Goal: Task Accomplishment & Management: Complete application form

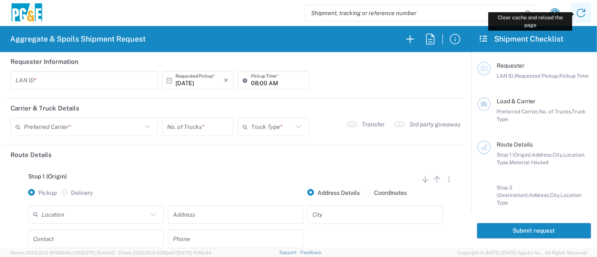
click at [585, 15] on icon at bounding box center [580, 12] width 13 height 13
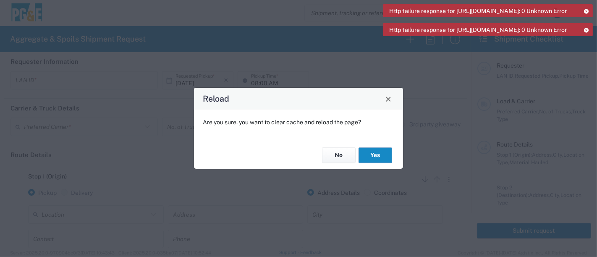
click at [372, 154] on button "Yes" at bounding box center [376, 155] width 34 height 16
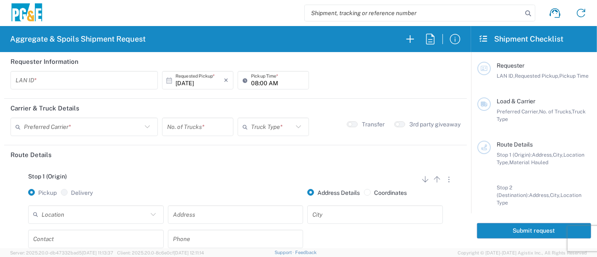
click at [100, 78] on input "text" at bounding box center [84, 80] width 137 height 15
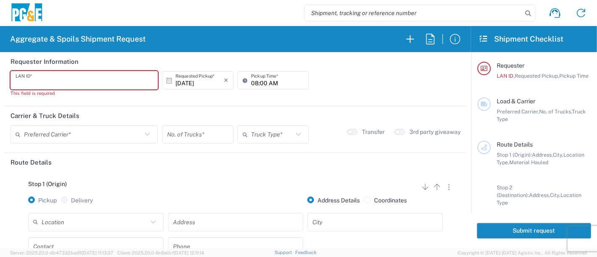
click at [85, 81] on input "text" at bounding box center [84, 80] width 137 height 15
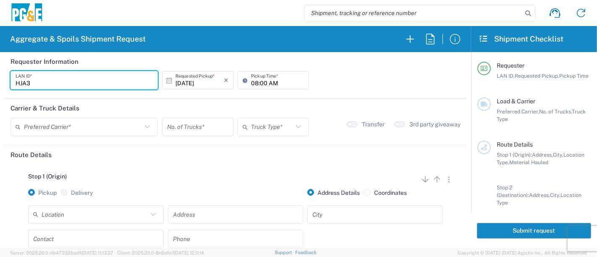
type input "HJA3"
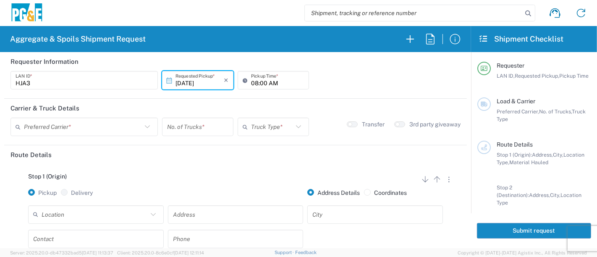
click at [202, 86] on input "[DATE]" at bounding box center [199, 80] width 48 height 15
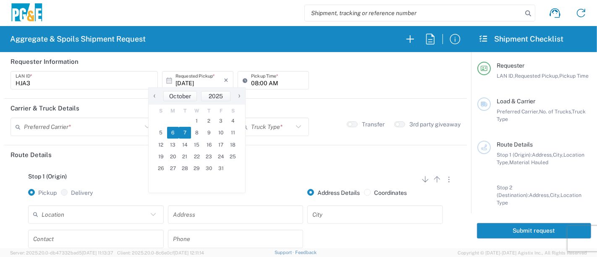
drag, startPoint x: 171, startPoint y: 136, endPoint x: 185, endPoint y: 127, distance: 16.6
click at [170, 135] on span "6" at bounding box center [173, 133] width 12 height 12
type input "[DATE]"
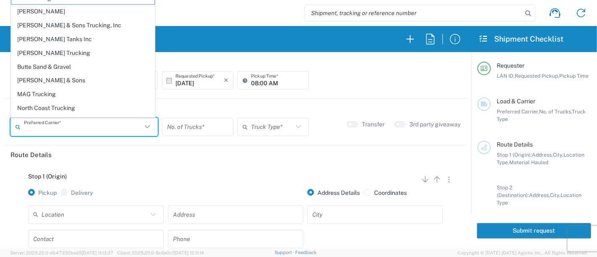
click at [65, 128] on input "text" at bounding box center [83, 127] width 118 height 15
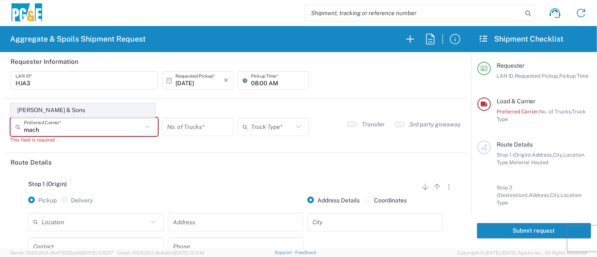
click at [60, 111] on span "[PERSON_NAME] & Sons" at bounding box center [82, 110] width 143 height 13
type input "[PERSON_NAME] & Sons"
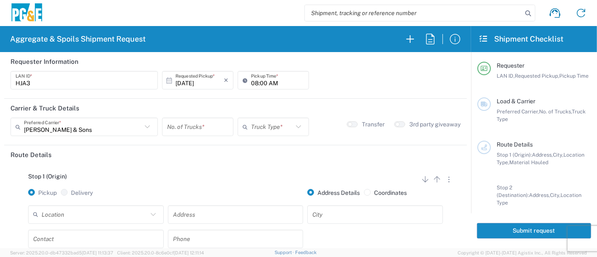
click at [174, 126] on input "number" at bounding box center [197, 127] width 61 height 15
type input "1"
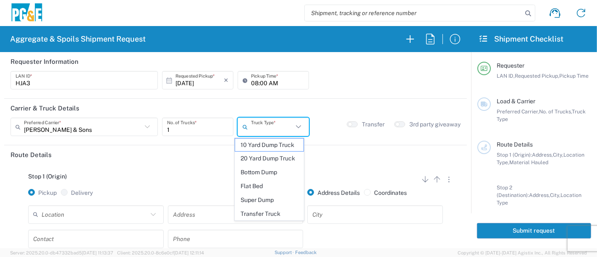
click at [261, 131] on input "text" at bounding box center [272, 127] width 42 height 15
drag, startPoint x: 263, startPoint y: 199, endPoint x: 256, endPoint y: 201, distance: 7.0
click at [263, 199] on span "Super Dump" at bounding box center [269, 200] width 69 height 13
type input "Super Dump"
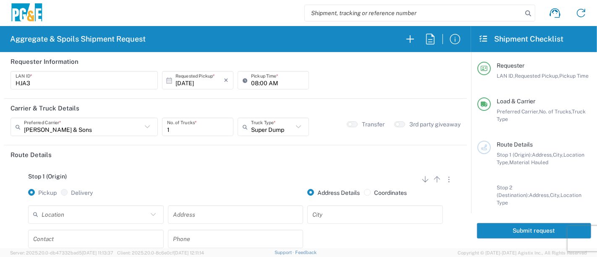
click at [85, 210] on input "text" at bounding box center [95, 214] width 106 height 15
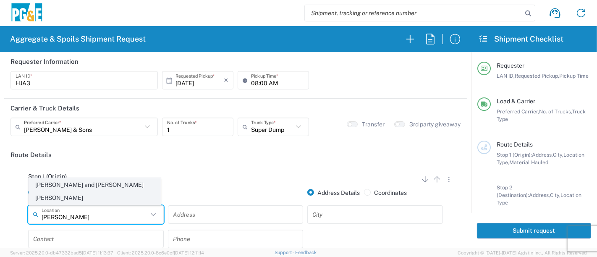
click at [97, 195] on span "[PERSON_NAME] and [PERSON_NAME] [PERSON_NAME]" at bounding box center [94, 191] width 131 height 26
type input "[PERSON_NAME] and [PERSON_NAME] [PERSON_NAME]"
type input "[STREET_ADDRESS]"
type input "Escalon"
type input "Quarry"
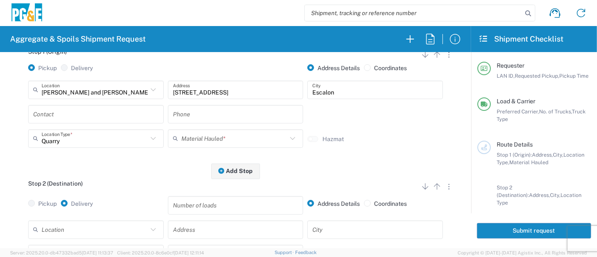
scroll to position [140, 0]
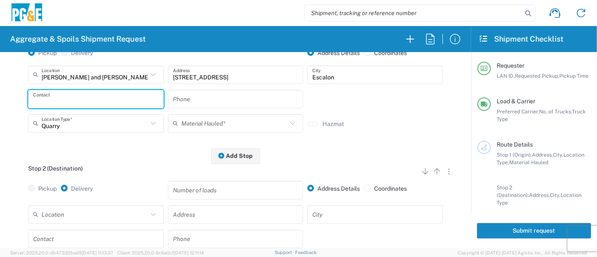
click at [76, 98] on input "text" at bounding box center [96, 99] width 126 height 15
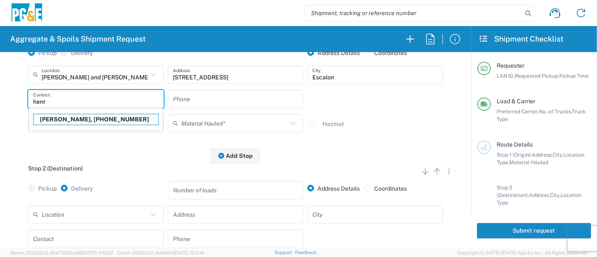
click at [63, 117] on p "[PERSON_NAME], [PHONE_NUMBER]" at bounding box center [96, 119] width 125 height 10
type input "[PERSON_NAME]"
type input "[PHONE_NUMBER]"
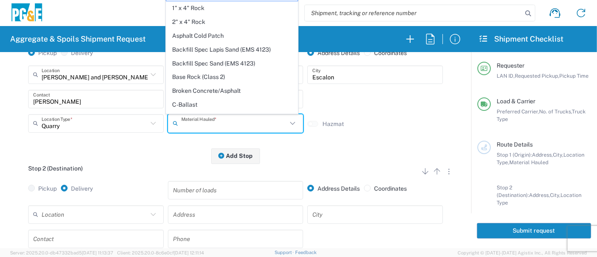
click at [217, 122] on input "text" at bounding box center [234, 123] width 106 height 15
click at [241, 39] on span "Asphalt Cold Patch" at bounding box center [231, 35] width 131 height 13
type input "Asphalt Cold Patch"
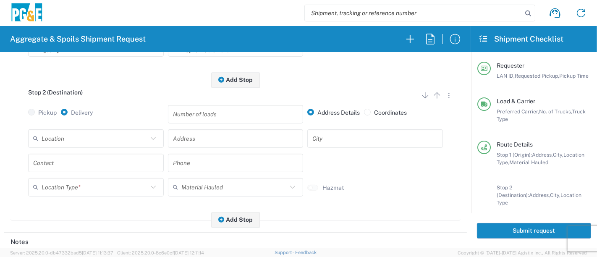
scroll to position [233, 0]
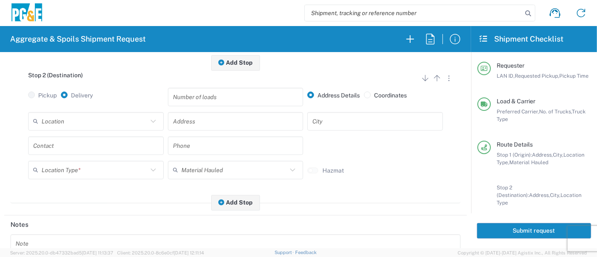
click at [105, 118] on input "text" at bounding box center [95, 121] width 106 height 15
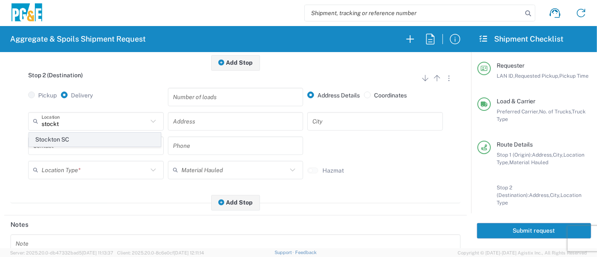
click at [84, 139] on span "Stockton SC" at bounding box center [94, 139] width 131 height 13
type input "Stockton SC"
type input "[STREET_ADDRESS]"
type input "Stockton"
type input "Business No Loading Dock"
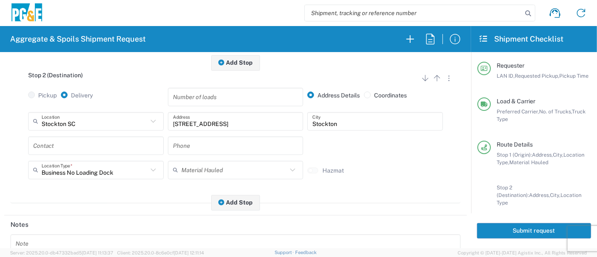
click at [89, 147] on input "text" at bounding box center [96, 145] width 126 height 15
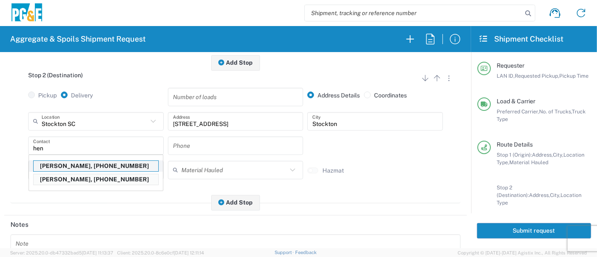
click at [84, 171] on p "[PERSON_NAME], [PHONE_NUMBER]" at bounding box center [96, 166] width 125 height 10
type input "[PERSON_NAME]"
type input "[PHONE_NUMBER]"
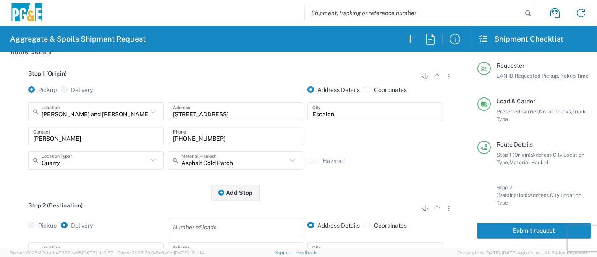
scroll to position [0, 0]
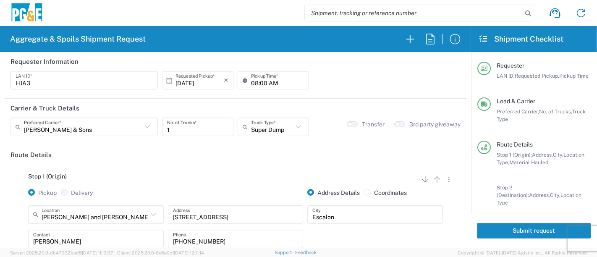
click at [547, 231] on button "Submit request" at bounding box center [534, 231] width 114 height 16
